Goal: Task Accomplishment & Management: Manage account settings

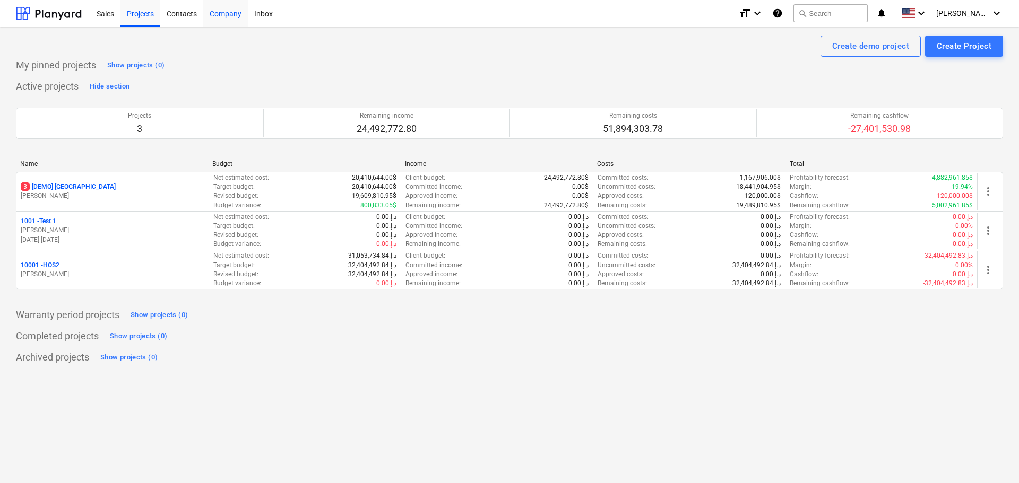
click at [242, 12] on div "Company" at bounding box center [225, 12] width 45 height 27
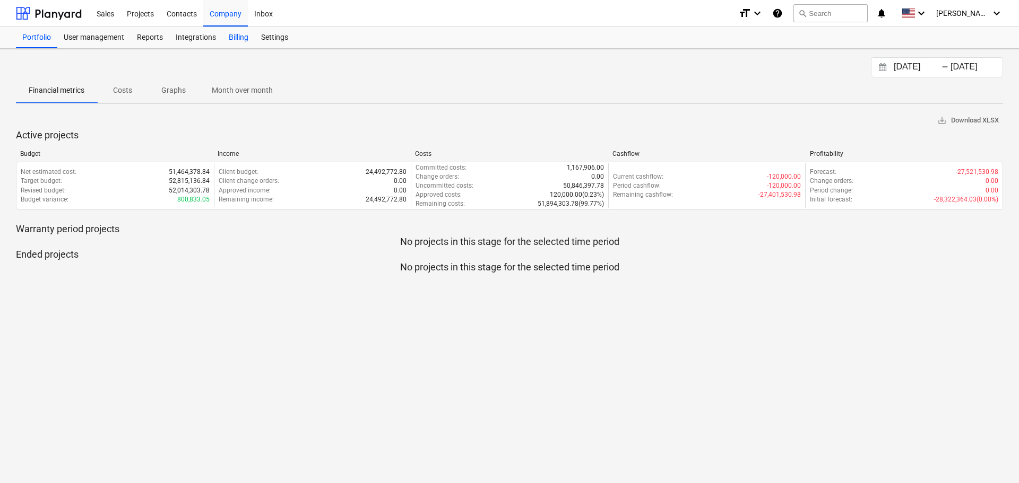
click at [240, 36] on div "Billing" at bounding box center [238, 37] width 32 height 21
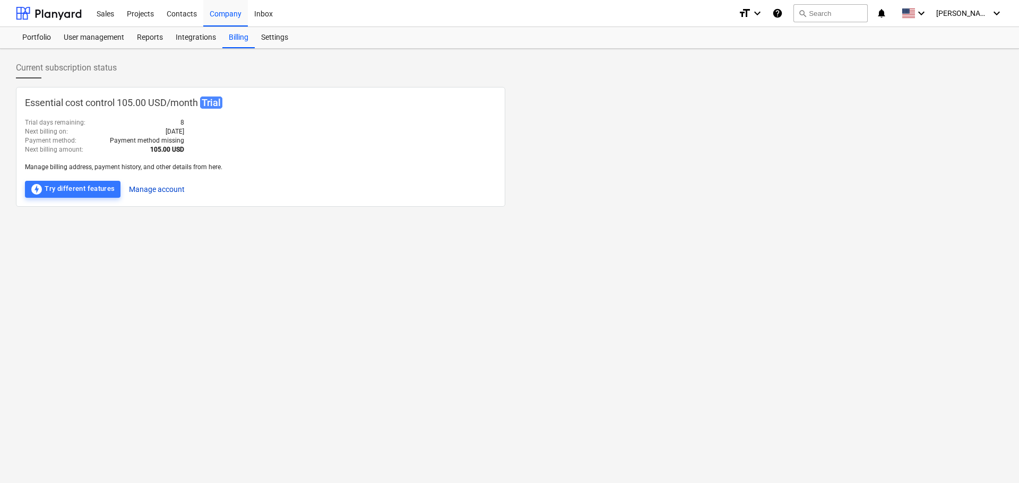
click at [159, 187] on button "Manage account" at bounding box center [157, 189] width 56 height 17
click at [200, 33] on div "Integrations" at bounding box center [195, 37] width 53 height 21
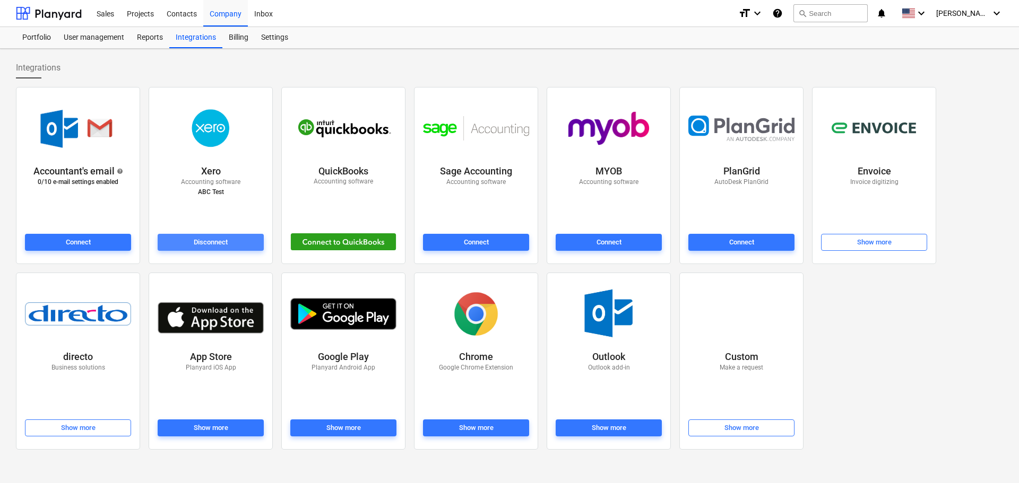
click at [215, 246] on div "Disconnect" at bounding box center [211, 243] width 34 height 12
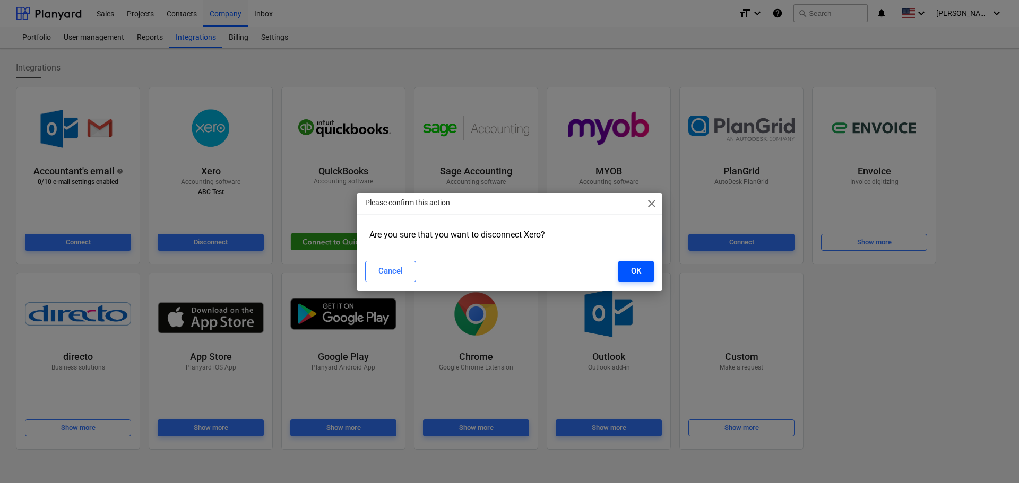
click at [640, 275] on div "OK" at bounding box center [636, 271] width 10 height 14
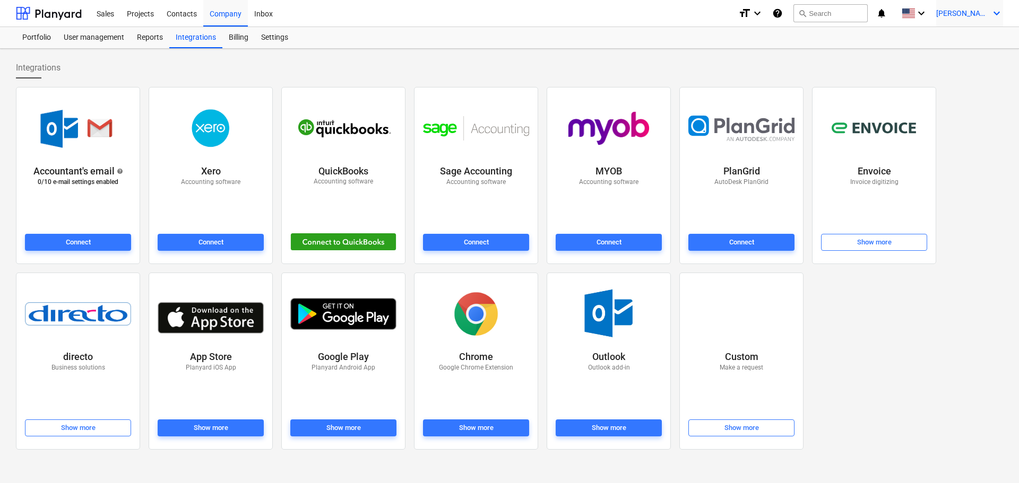
click at [997, 16] on icon "keyboard_arrow_down" at bounding box center [996, 13] width 13 height 13
click at [972, 58] on div "Log out" at bounding box center [971, 54] width 64 height 8
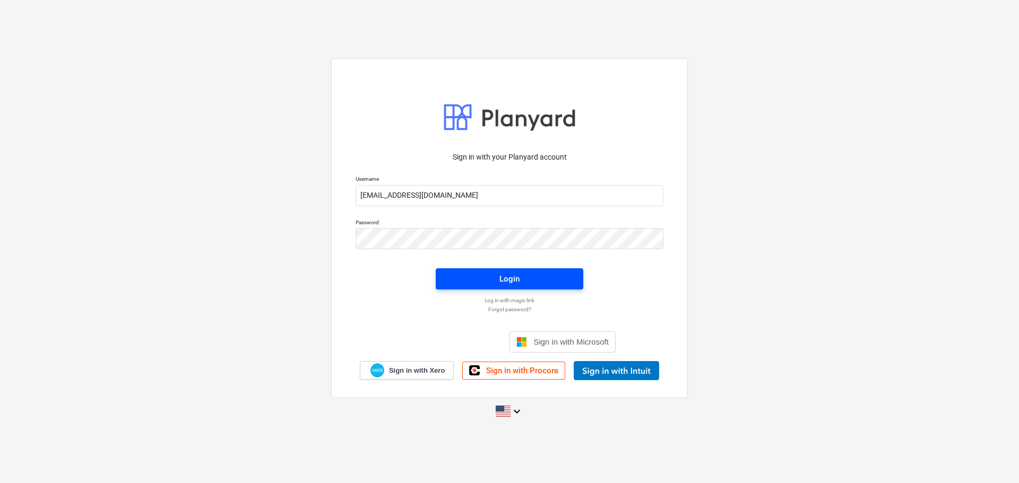
click at [482, 279] on span "Login" at bounding box center [509, 279] width 122 height 14
